Goal: Task Accomplishment & Management: Manage account settings

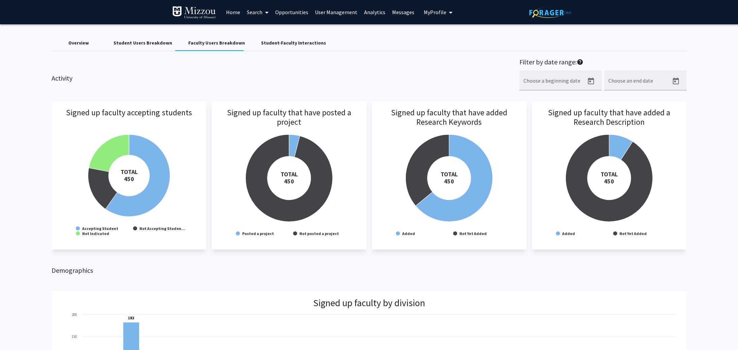
click at [236, 13] on link "Home" at bounding box center [233, 12] width 21 height 24
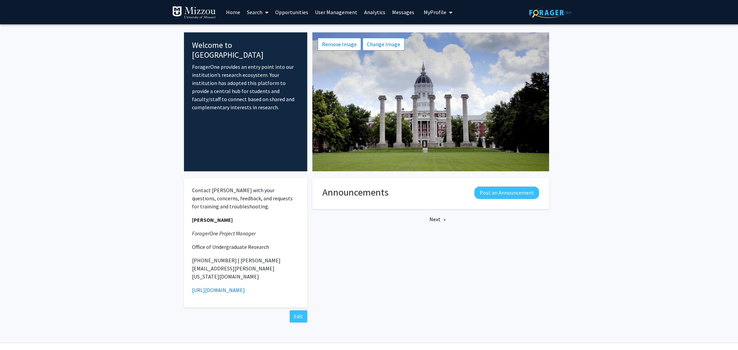
click at [371, 13] on link "Analytics" at bounding box center [375, 12] width 28 height 24
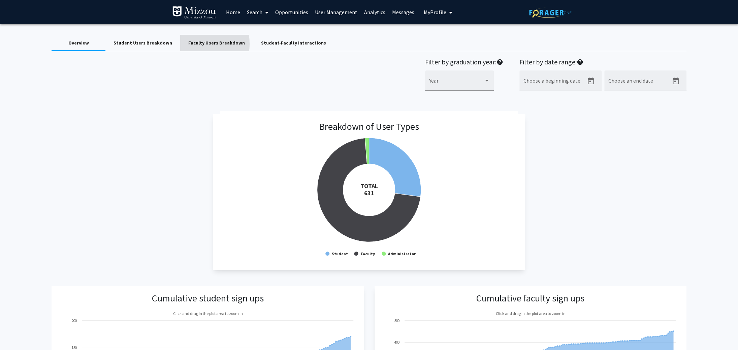
click at [193, 44] on div "Faculty Users Breakdown" at bounding box center [216, 42] width 56 height 7
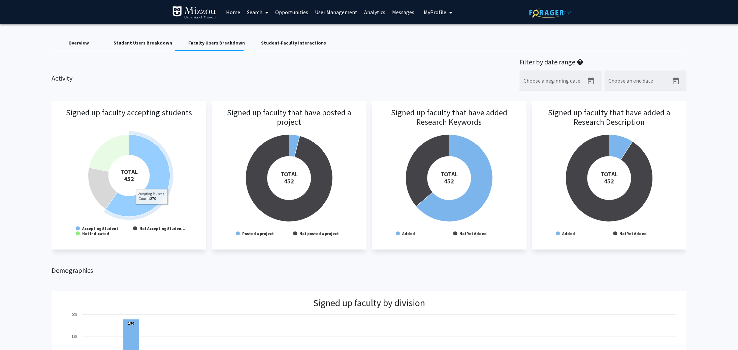
scroll to position [0, 5]
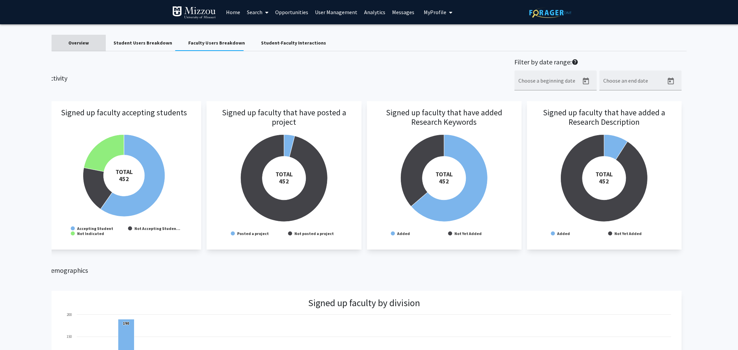
click at [83, 43] on div "Overview" at bounding box center [78, 42] width 21 height 7
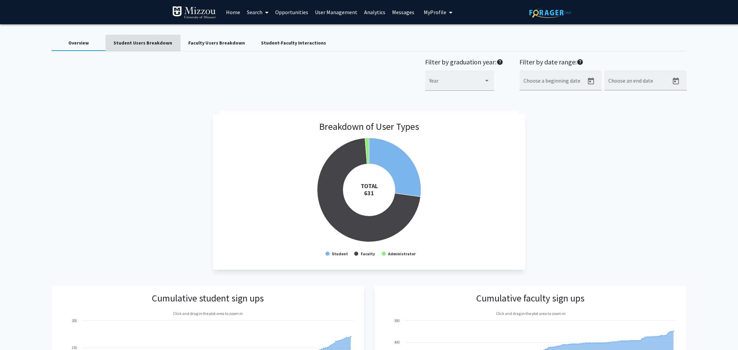
click at [154, 44] on div "Student Users Breakdown" at bounding box center [143, 42] width 59 height 7
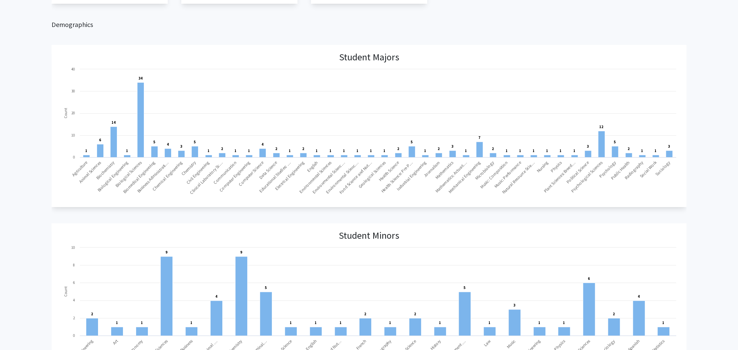
scroll to position [151, 0]
click at [142, 145] on rect at bounding box center [140, 120] width 7 height 75
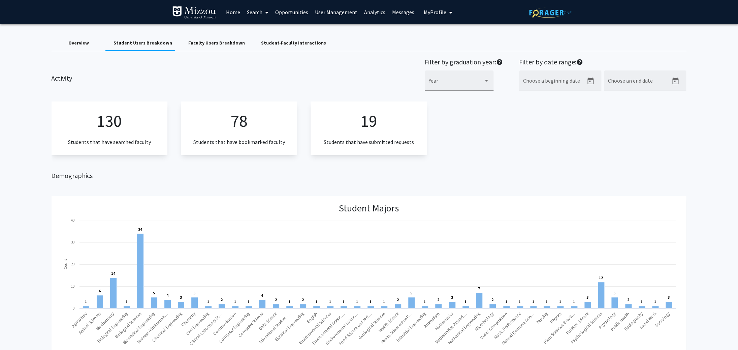
scroll to position [0, 2]
click at [287, 42] on div "Student-Faculty Interactions" at bounding box center [293, 42] width 65 height 7
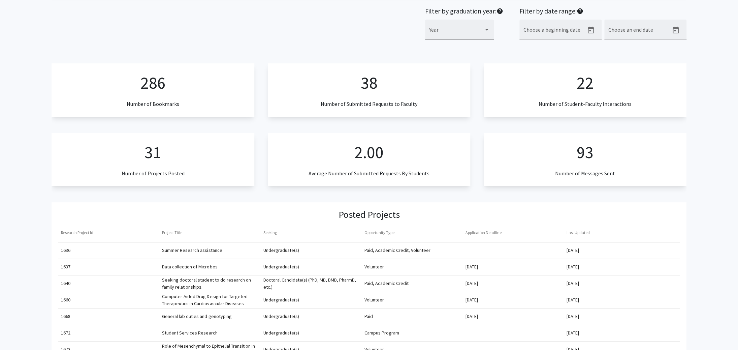
scroll to position [0, 0]
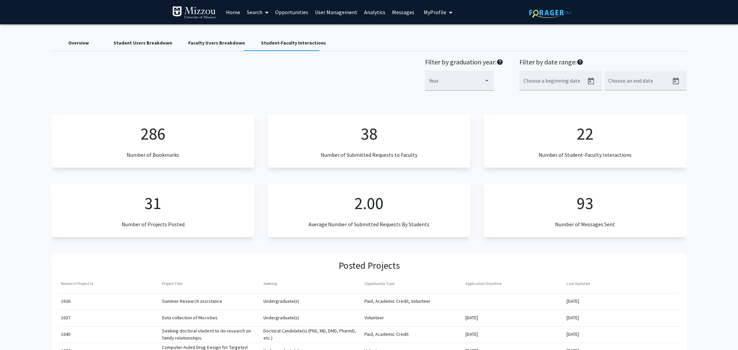
click at [338, 11] on link "User Management" at bounding box center [336, 12] width 49 height 24
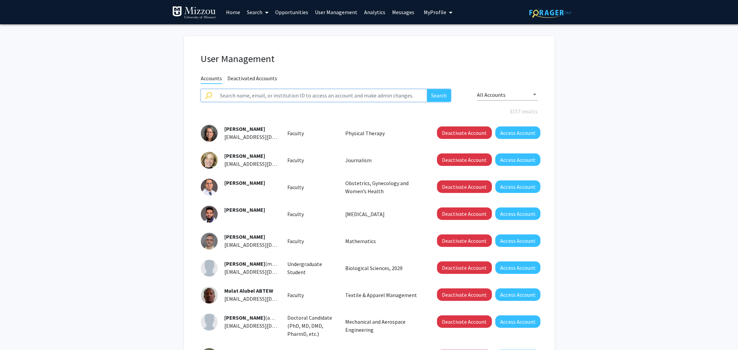
click at [254, 94] on input "text" at bounding box center [321, 95] width 211 height 13
click at [440, 97] on button "Search" at bounding box center [439, 95] width 24 height 13
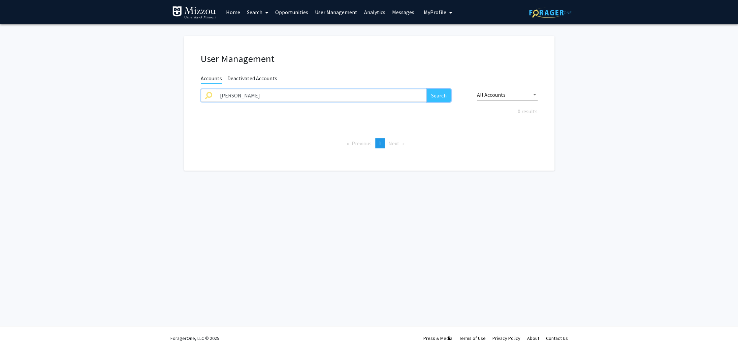
click at [439, 95] on button "Search" at bounding box center [439, 95] width 24 height 13
click at [521, 95] on div "All Accounts" at bounding box center [504, 95] width 55 height 6
drag, startPoint x: 251, startPoint y: 96, endPoint x: 258, endPoint y: 96, distance: 7.1
click at [251, 95] on div at bounding box center [369, 175] width 738 height 350
drag, startPoint x: 241, startPoint y: 95, endPoint x: 149, endPoint y: 87, distance: 91.9
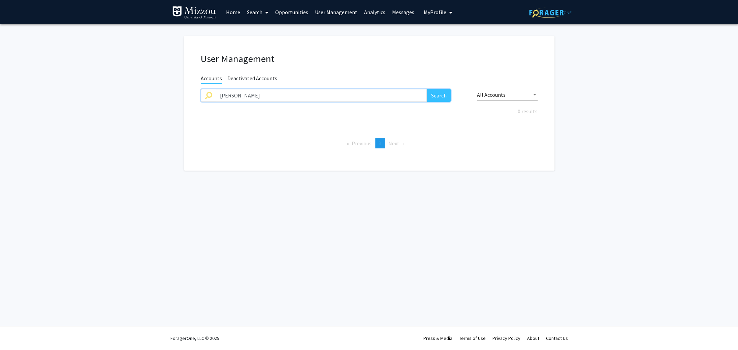
click at [216, 89] on input "[PERSON_NAME]" at bounding box center [321, 95] width 211 height 13
type input "brown"
click at [226, 115] on div "0 results" at bounding box center [369, 115] width 347 height 8
click at [447, 97] on button "Search" at bounding box center [439, 95] width 24 height 13
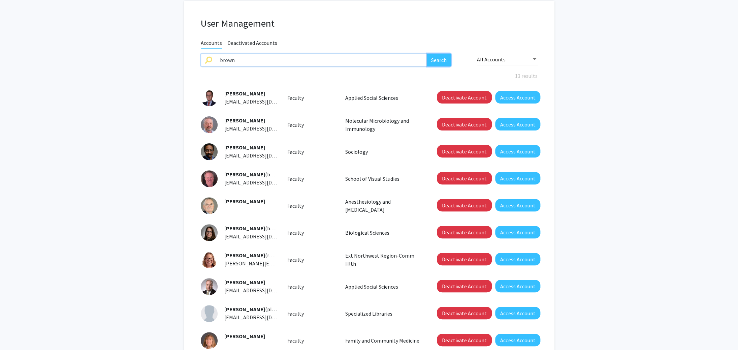
scroll to position [45, 0]
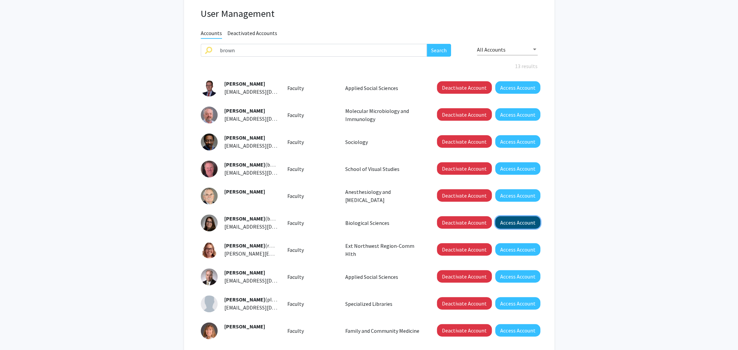
click at [527, 223] on button "Access Account" at bounding box center [517, 222] width 45 height 12
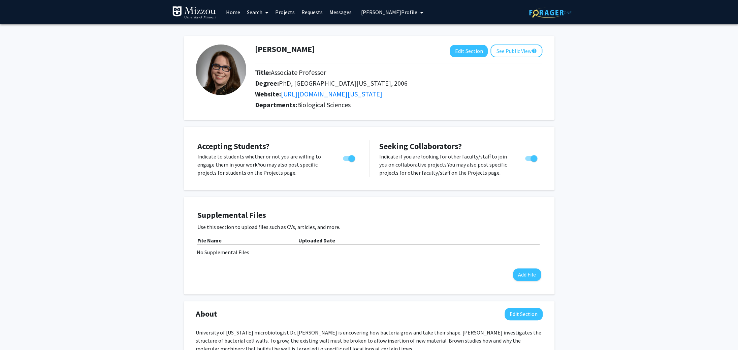
click at [286, 10] on link "Projects" at bounding box center [285, 12] width 26 height 24
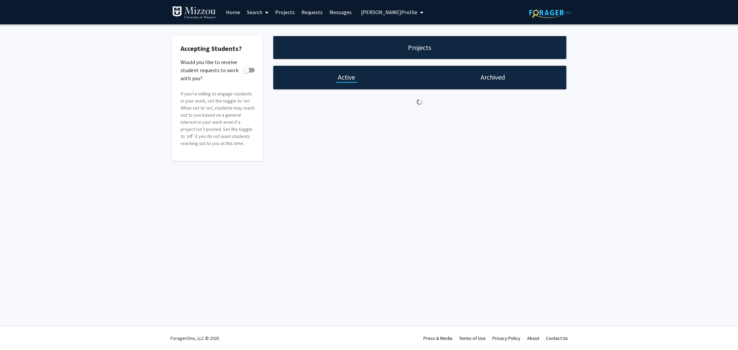
checkbox input "true"
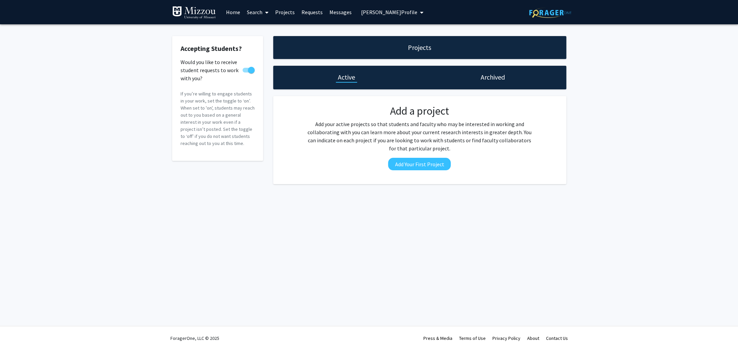
click at [340, 79] on h1 "Active" at bounding box center [346, 76] width 17 height 9
click at [497, 76] on h1 "Archived" at bounding box center [493, 76] width 24 height 9
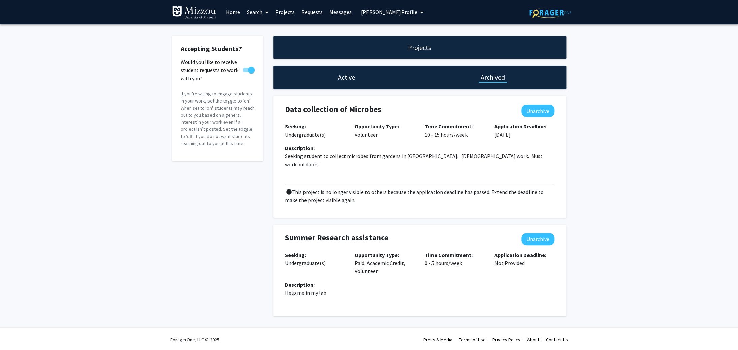
click at [386, 10] on span "[PERSON_NAME] Profile" at bounding box center [389, 12] width 56 height 7
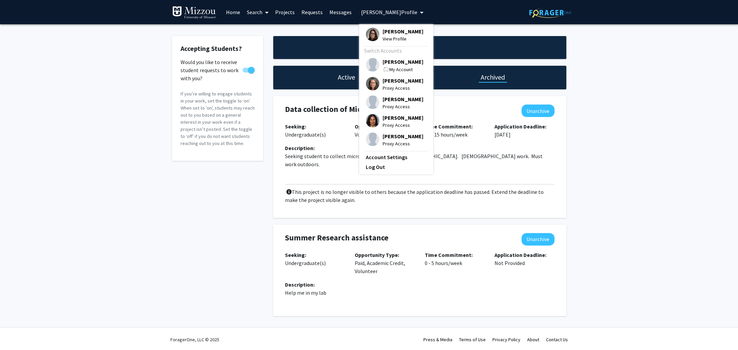
click at [399, 61] on span "[PERSON_NAME]" at bounding box center [403, 61] width 41 height 7
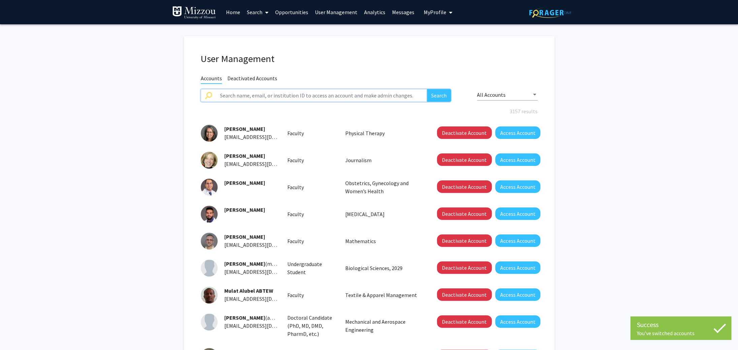
drag, startPoint x: 309, startPoint y: 95, endPoint x: -14, endPoint y: 75, distance: 323.3
click at [216, 89] on input "text" at bounding box center [321, 95] width 211 height 13
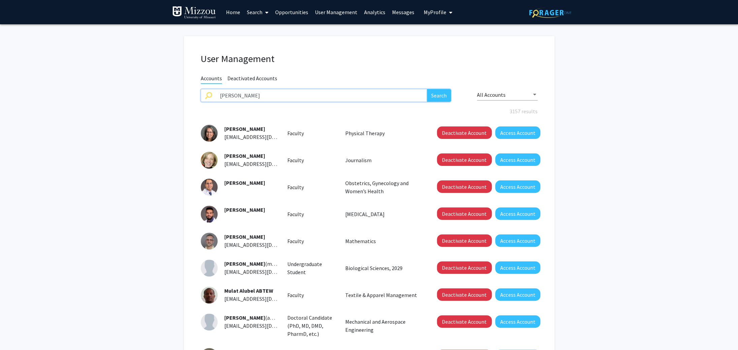
type input "[PERSON_NAME]"
click at [437, 96] on button "Search" at bounding box center [439, 95] width 24 height 13
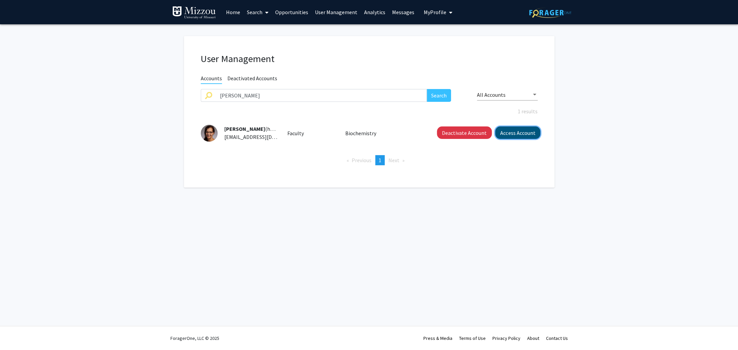
click at [517, 134] on button "Access Account" at bounding box center [517, 132] width 45 height 12
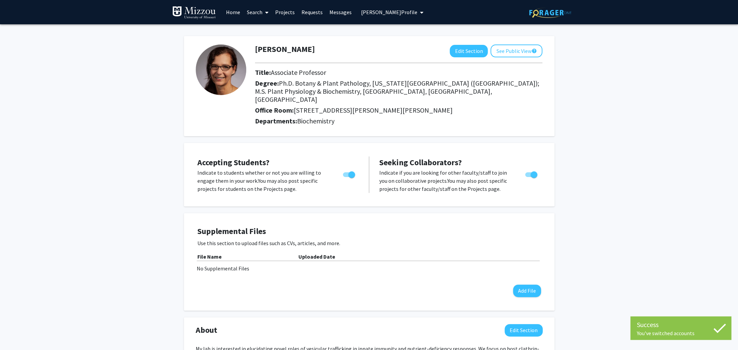
click at [282, 11] on link "Projects" at bounding box center [285, 12] width 26 height 24
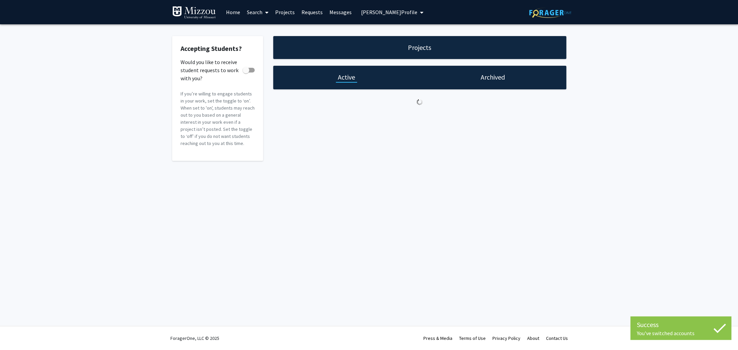
checkbox input "true"
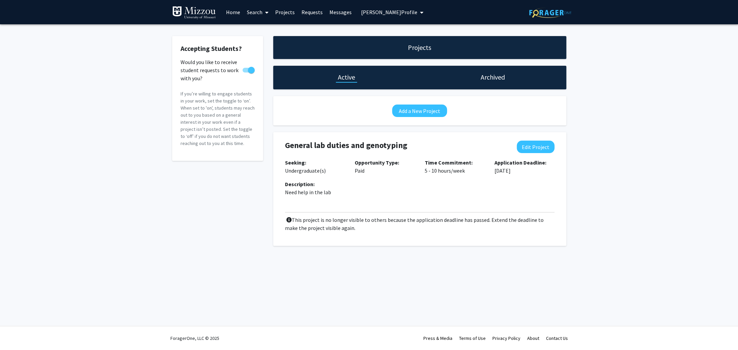
click at [387, 11] on span "[PERSON_NAME] Profile" at bounding box center [389, 12] width 56 height 7
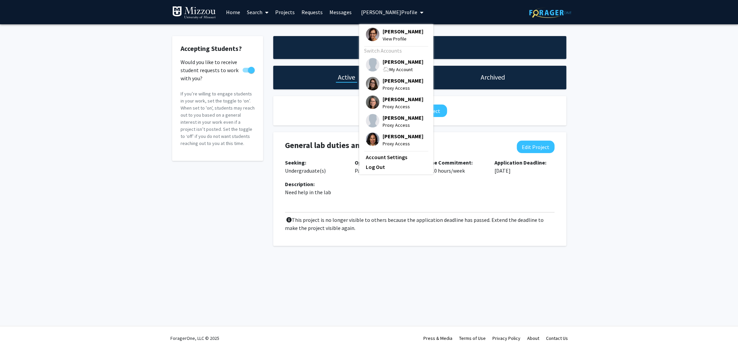
click at [400, 63] on span "[PERSON_NAME]" at bounding box center [403, 61] width 41 height 7
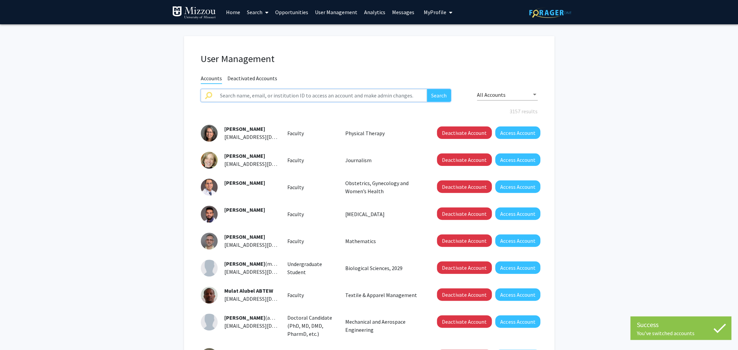
click at [276, 96] on input "text" at bounding box center [321, 95] width 211 height 13
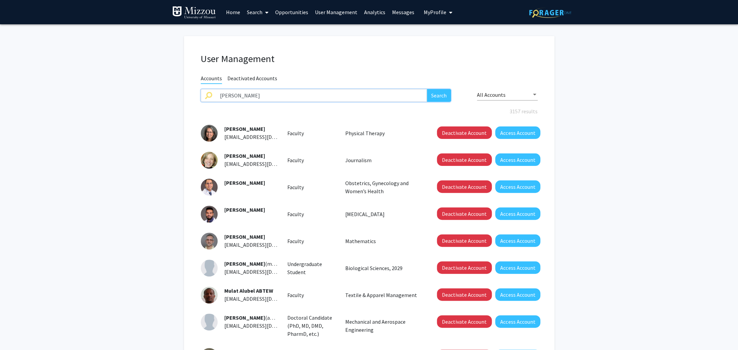
type input "[PERSON_NAME]"
click at [441, 97] on button "Search" at bounding box center [439, 95] width 24 height 13
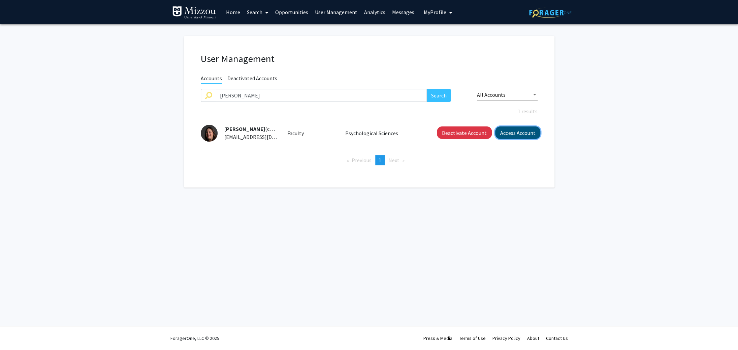
click at [508, 135] on button "Access Account" at bounding box center [517, 132] width 45 height 12
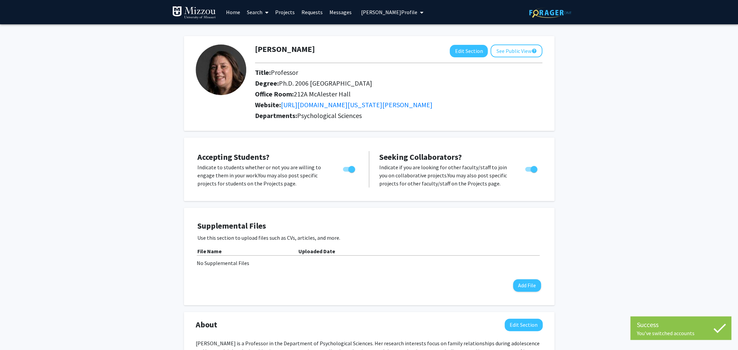
click at [288, 11] on link "Projects" at bounding box center [285, 12] width 26 height 24
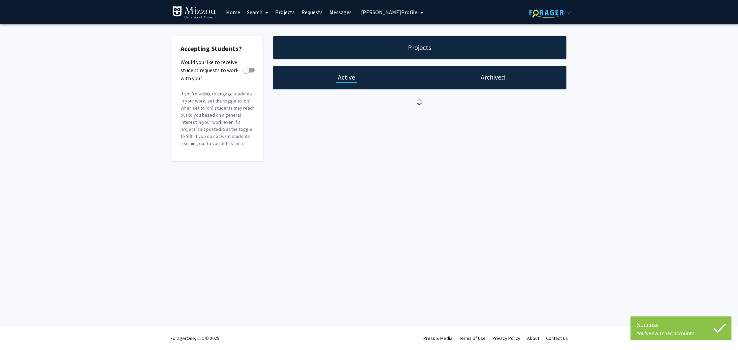
checkbox input "true"
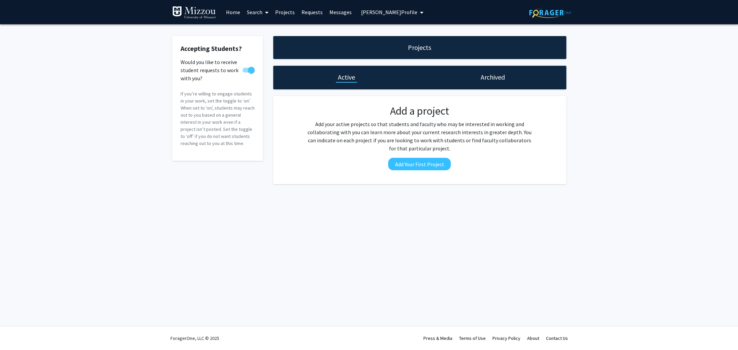
click at [344, 78] on h1 "Active" at bounding box center [346, 76] width 17 height 9
click at [494, 79] on h1 "Archived" at bounding box center [493, 76] width 24 height 9
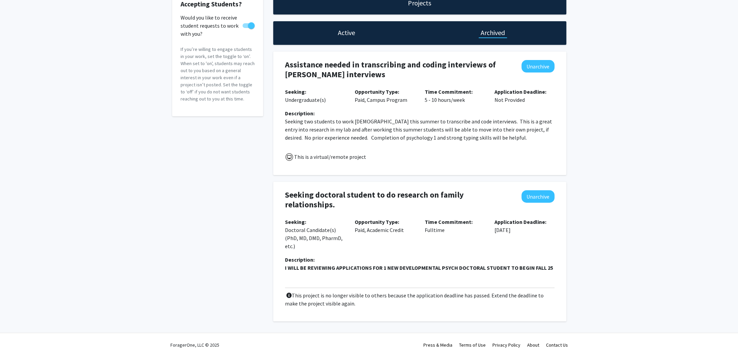
scroll to position [51, 0]
